Goal: Task Accomplishment & Management: Manage account settings

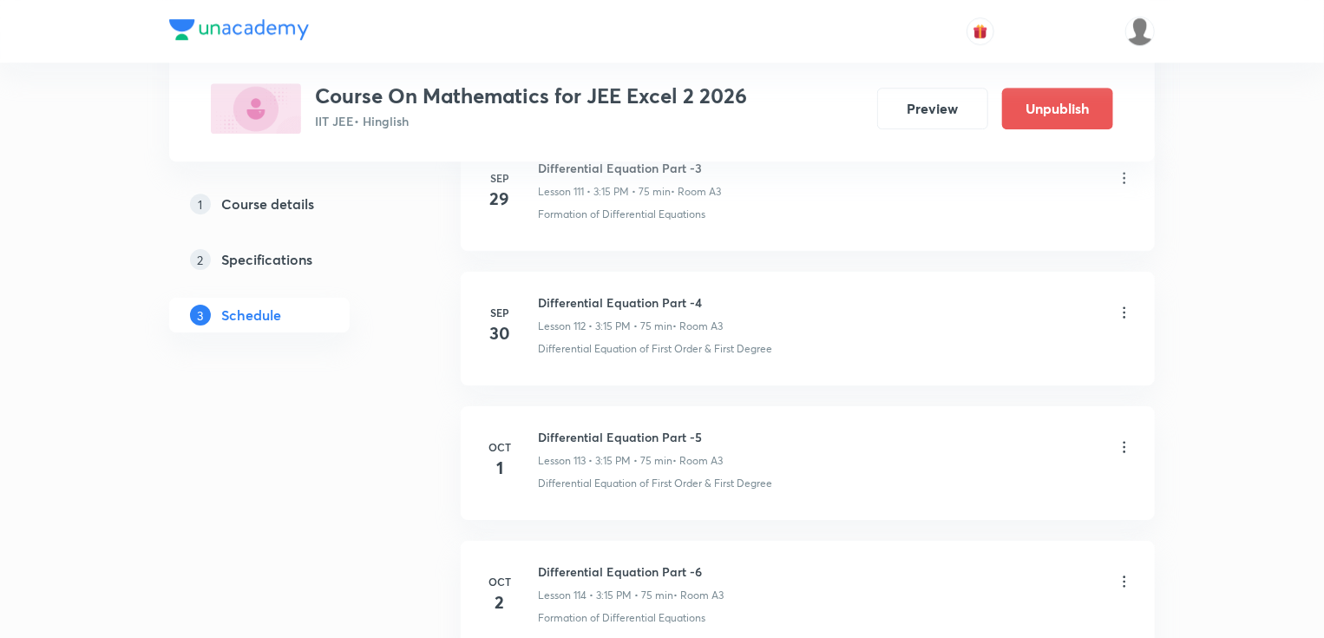
scroll to position [15901, 0]
click at [1124, 306] on icon at bounding box center [1124, 311] width 3 height 11
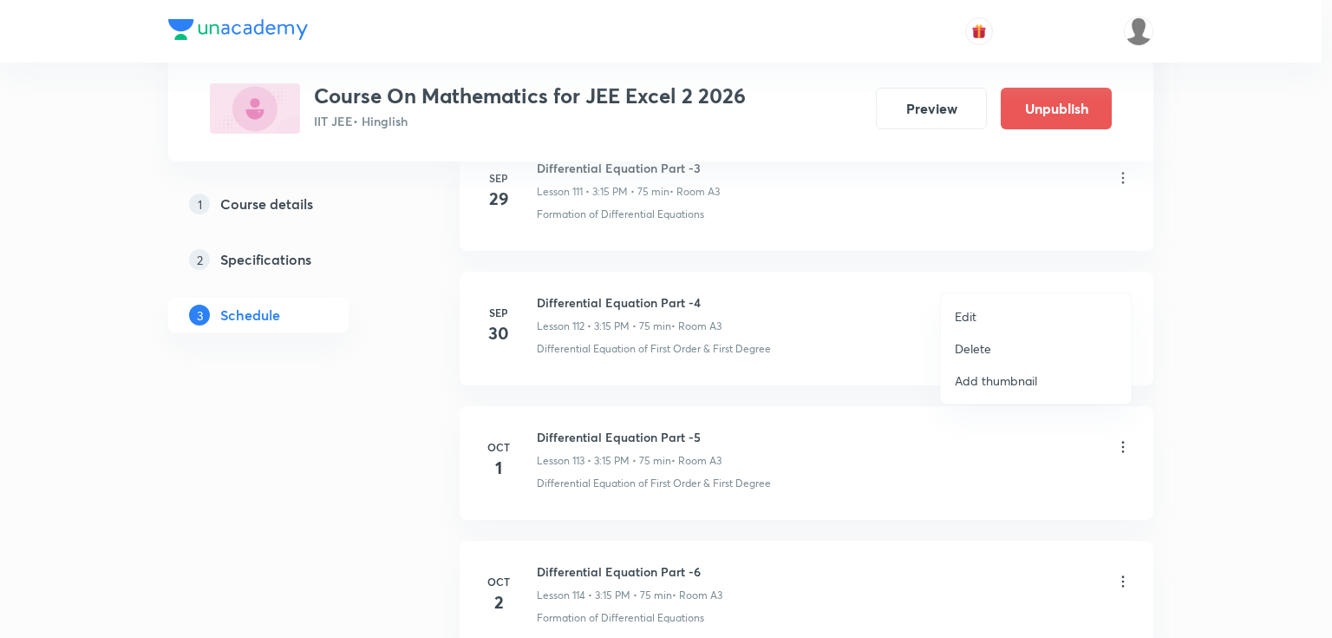
click at [965, 314] on p "Edit" at bounding box center [966, 316] width 22 height 18
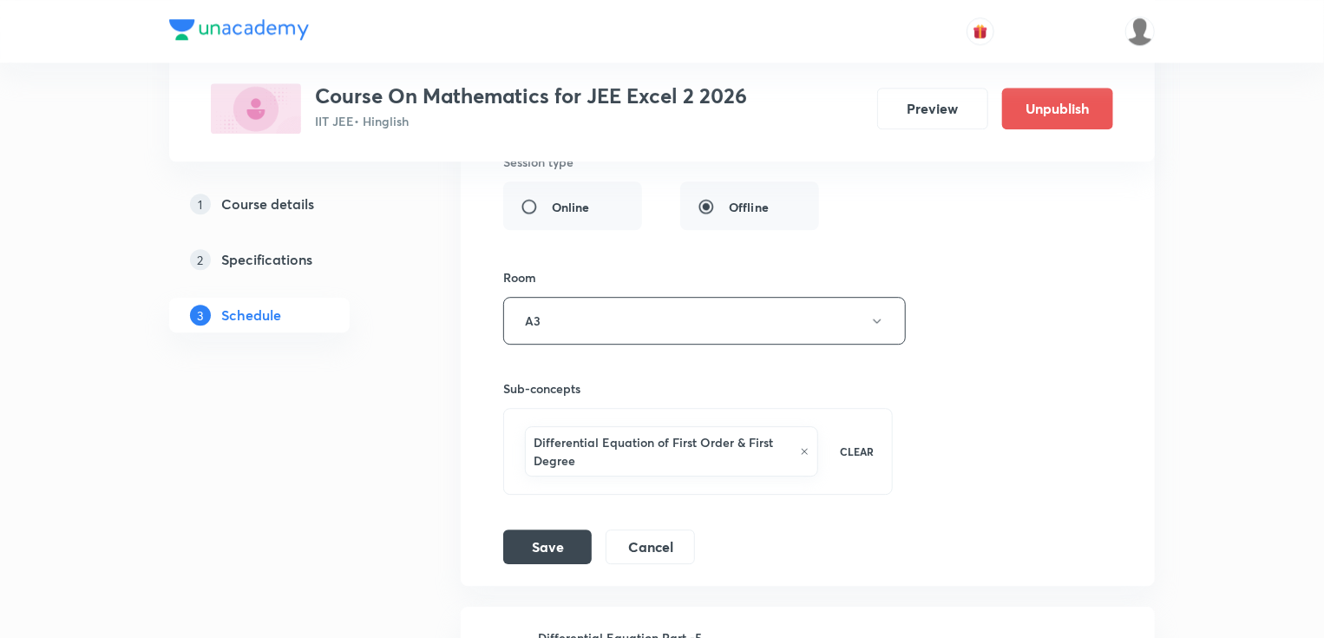
scroll to position [15762, 0]
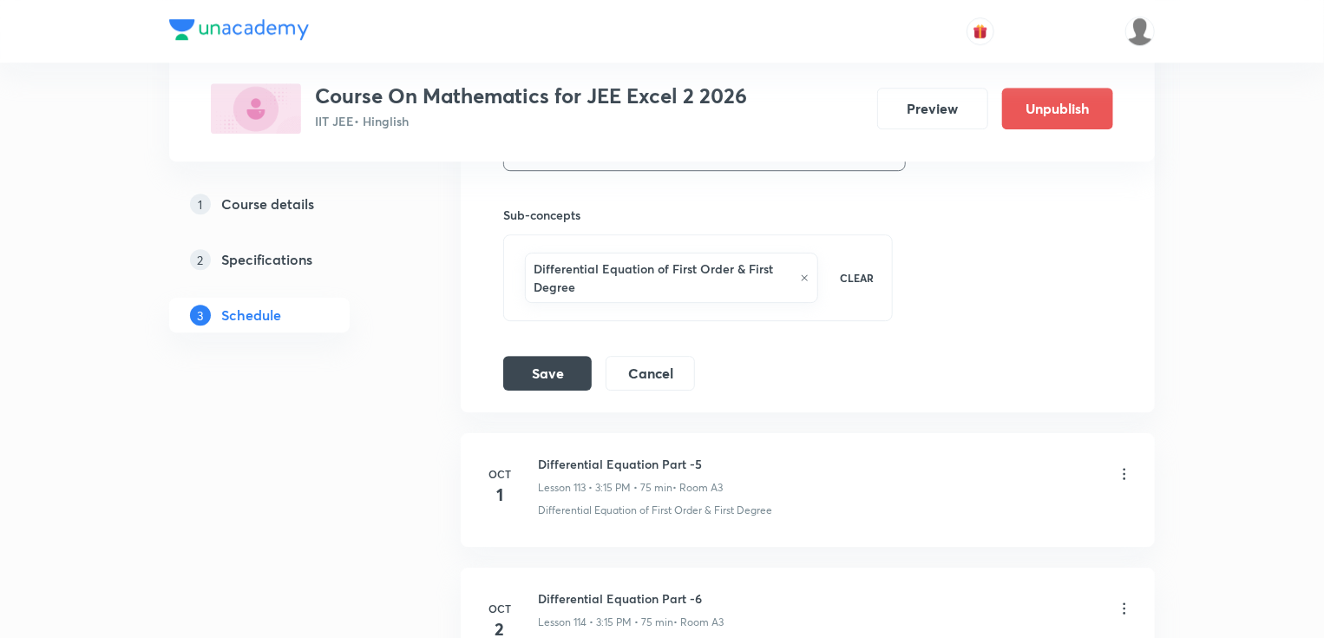
click at [808, 272] on icon at bounding box center [805, 277] width 10 height 10
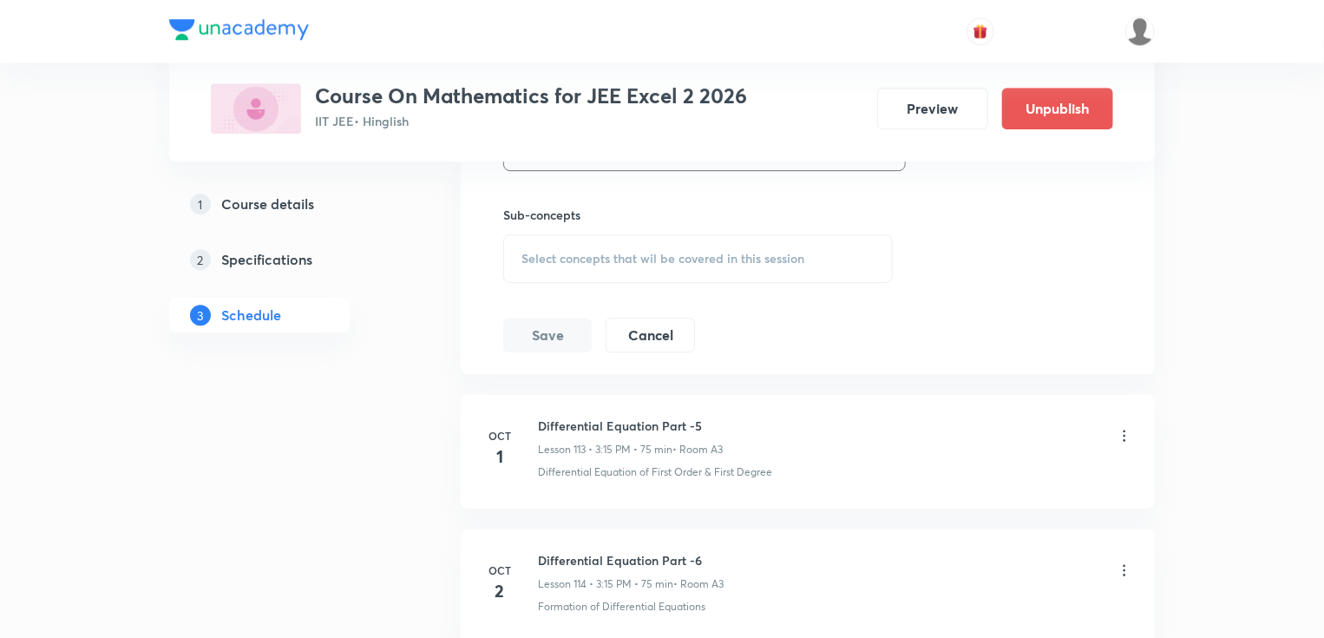
click at [621, 252] on span "Select concepts that wil be covered in this session" at bounding box center [662, 259] width 283 height 14
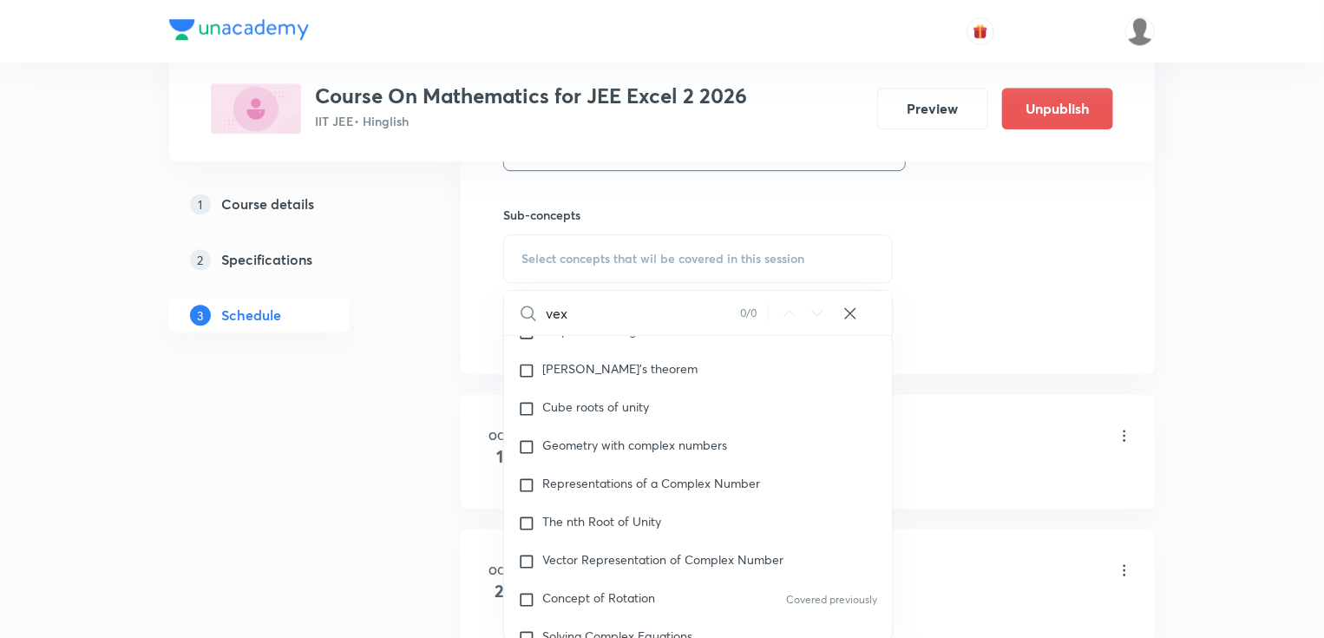
scroll to position [1181, 0]
type input "vector"
click at [601, 549] on span "Representation of Complex Number" at bounding box center [679, 557] width 202 height 16
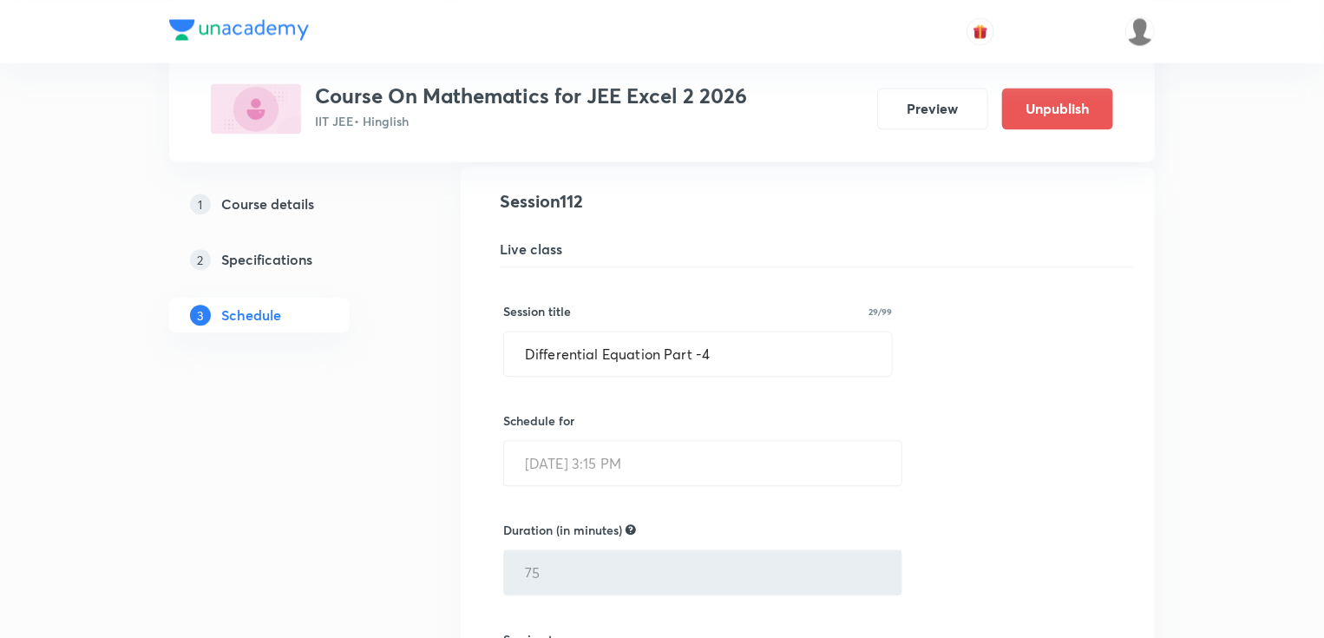
scroll to position [15069, 0]
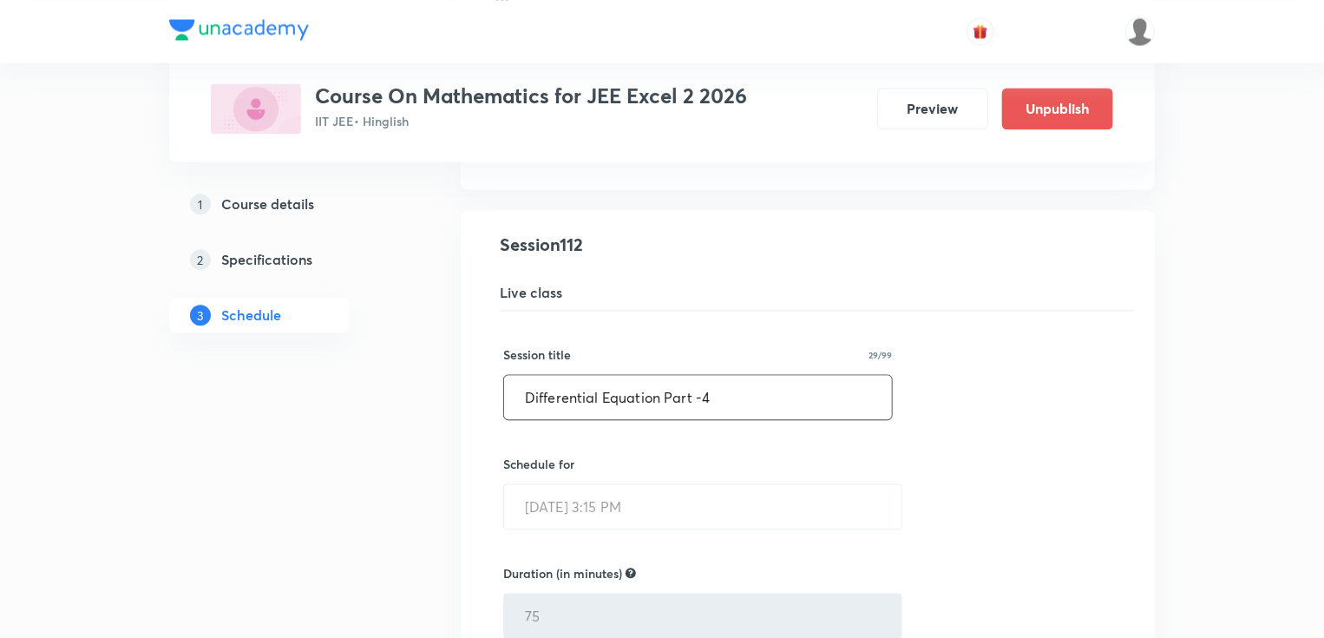
click at [722, 375] on input "Differential Equation Part -4" at bounding box center [698, 397] width 388 height 44
click at [680, 375] on input "Vector Part -" at bounding box center [698, 397] width 388 height 44
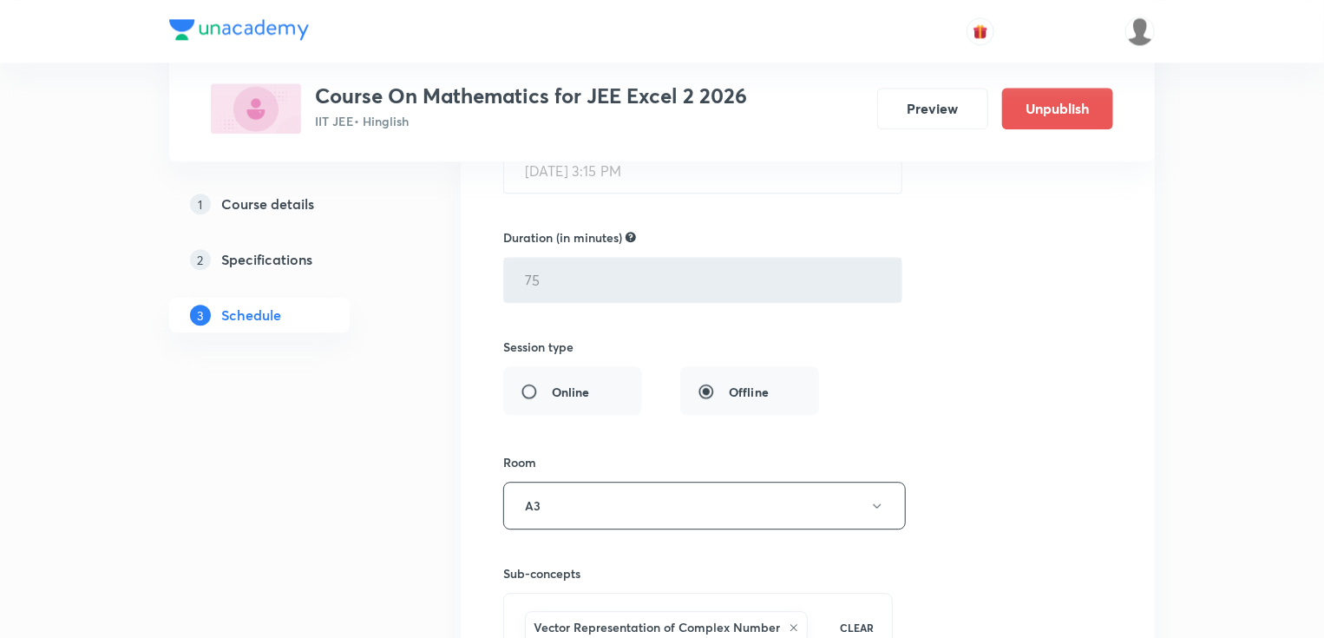
scroll to position [15554, 0]
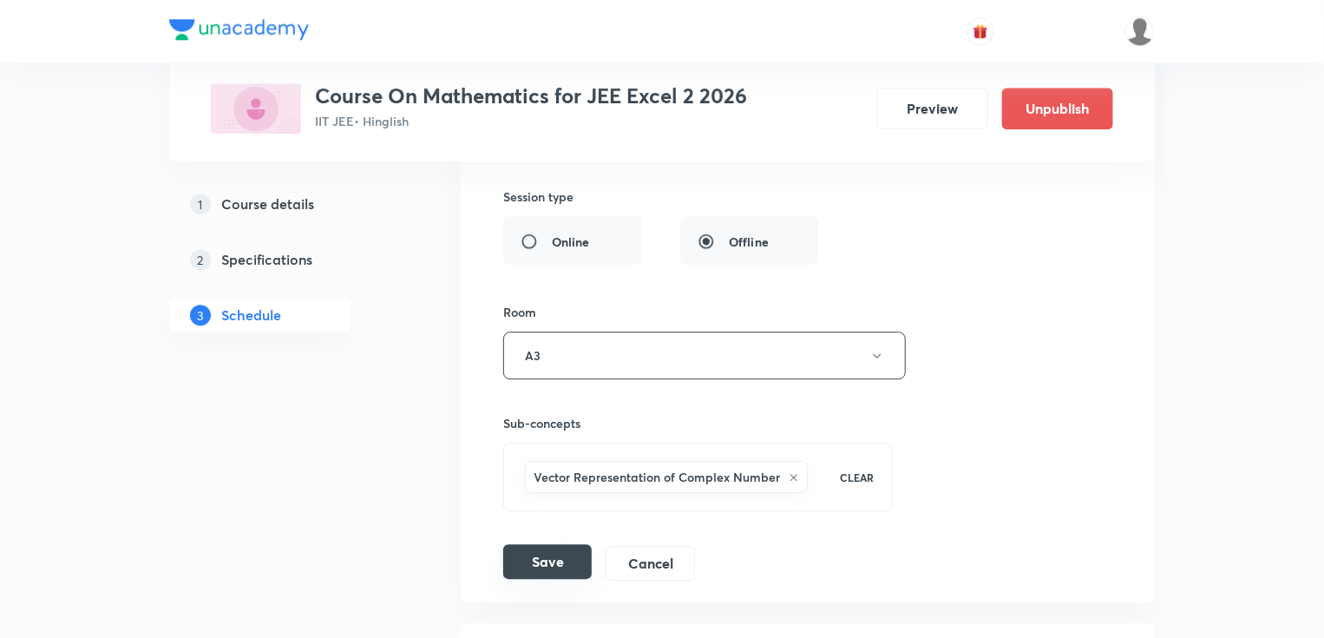
type input "Vector Part - 1"
click at [546, 544] on button "Save" at bounding box center [547, 561] width 88 height 35
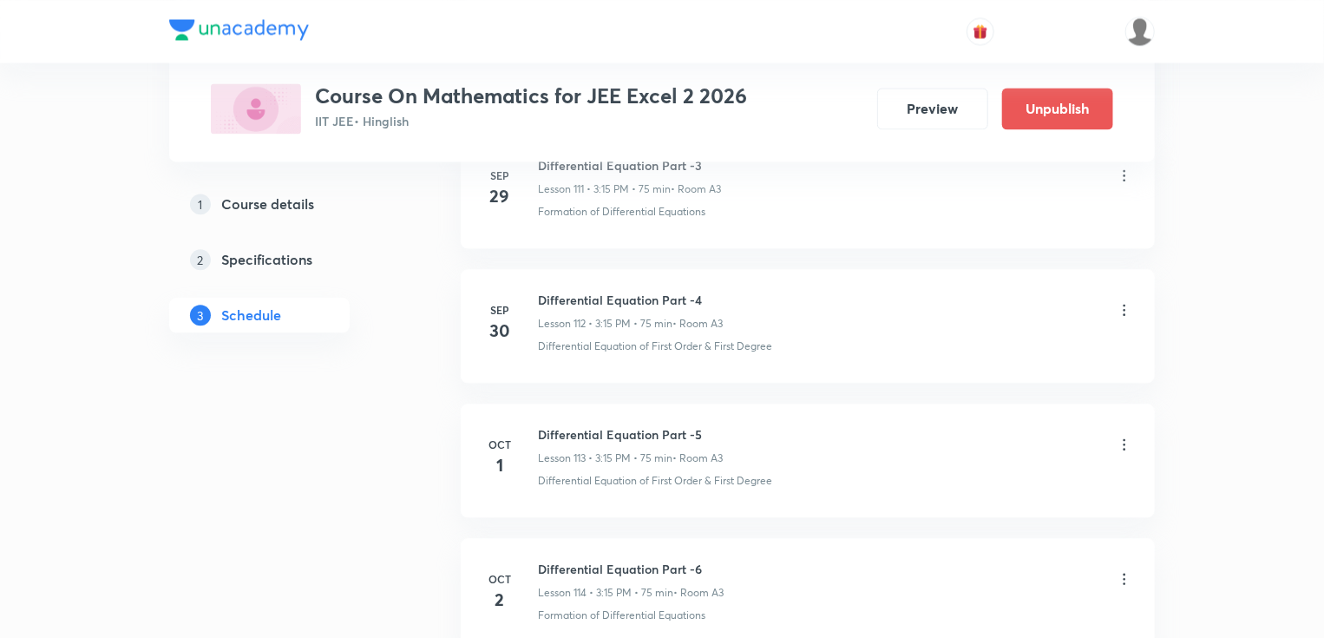
scroll to position [15105, 0]
